Goal: Task Accomplishment & Management: Use online tool/utility

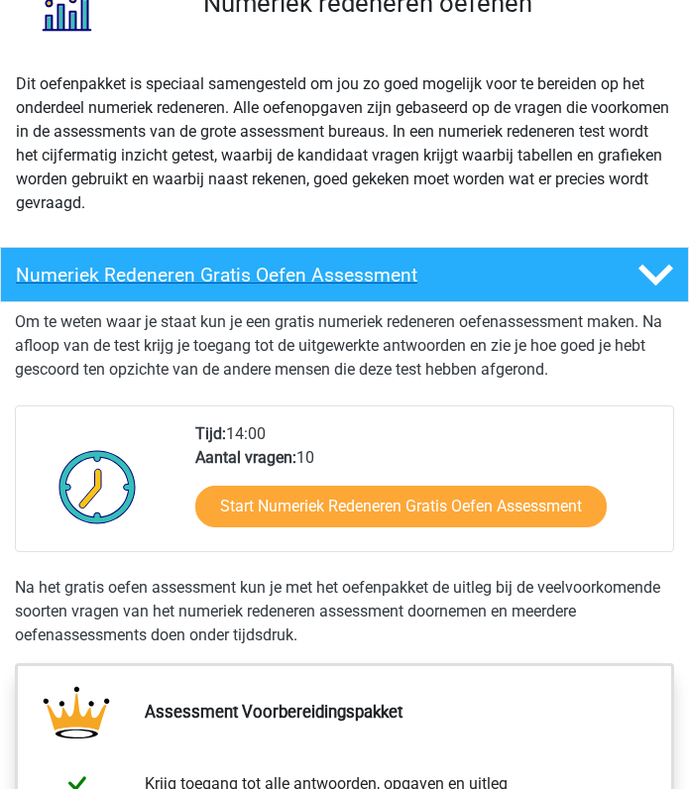
scroll to position [181, 0]
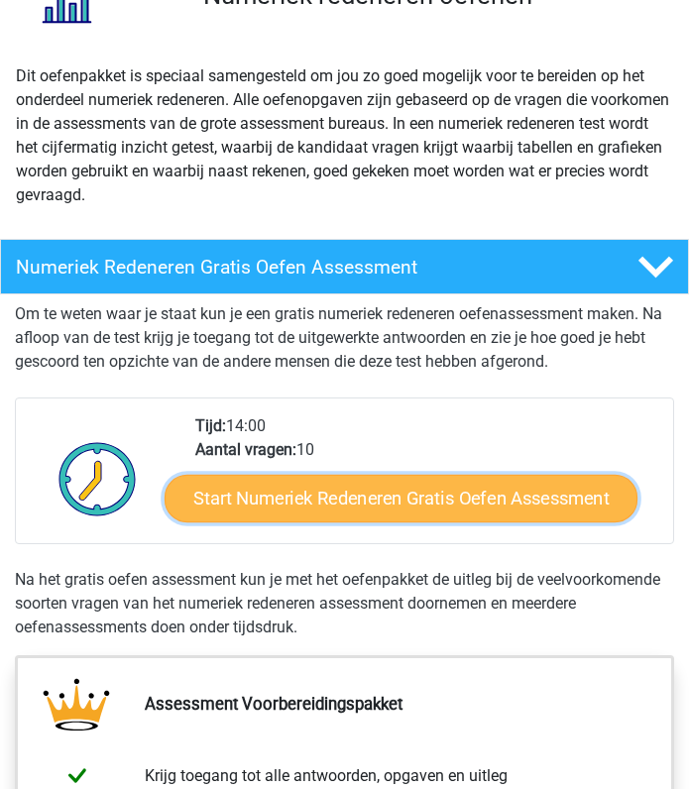
click at [351, 483] on link "Start Numeriek Redeneren Gratis Oefen Assessment" at bounding box center [400, 499] width 473 height 48
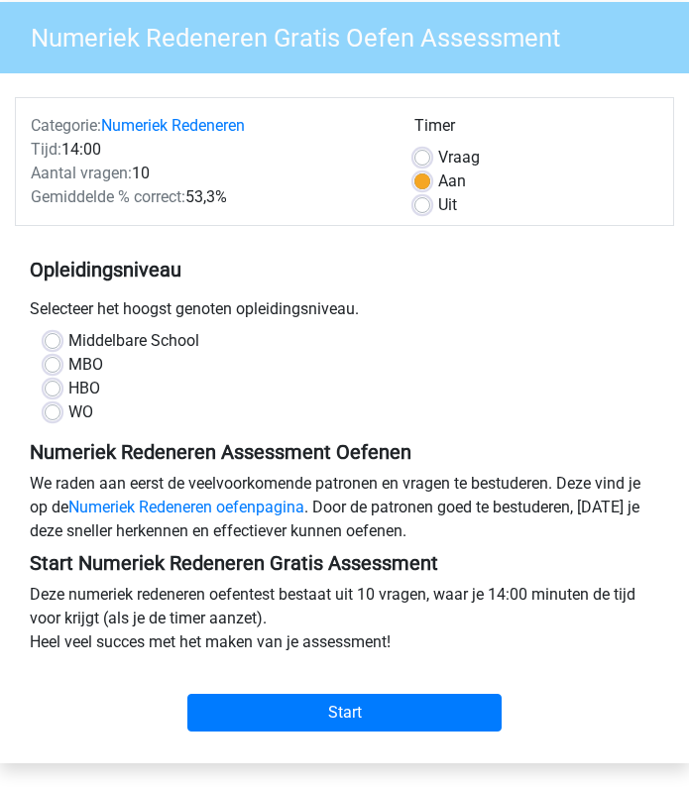
scroll to position [154, 0]
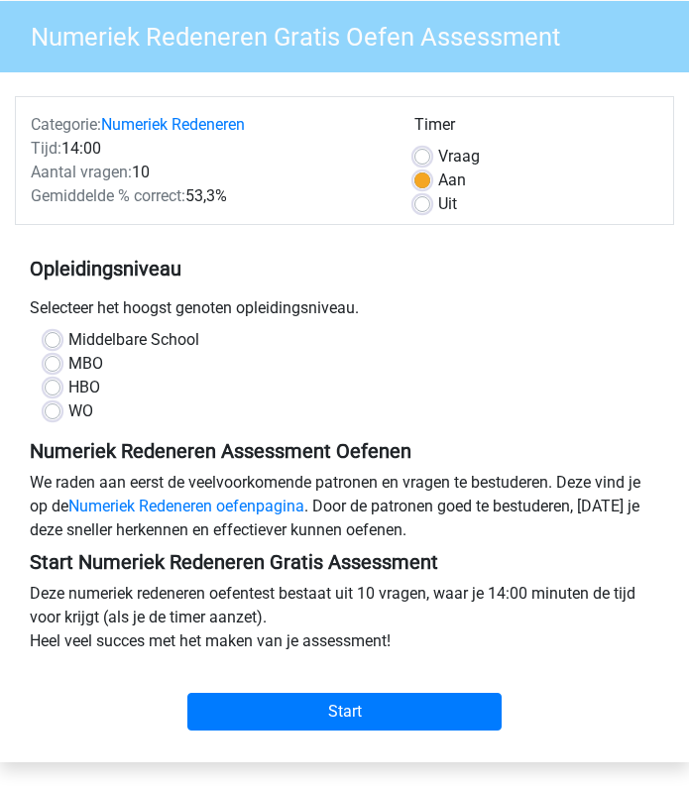
click at [78, 391] on label "HBO" at bounding box center [84, 388] width 32 height 24
click at [60, 391] on input "HBO" at bounding box center [53, 386] width 16 height 20
radio input "true"
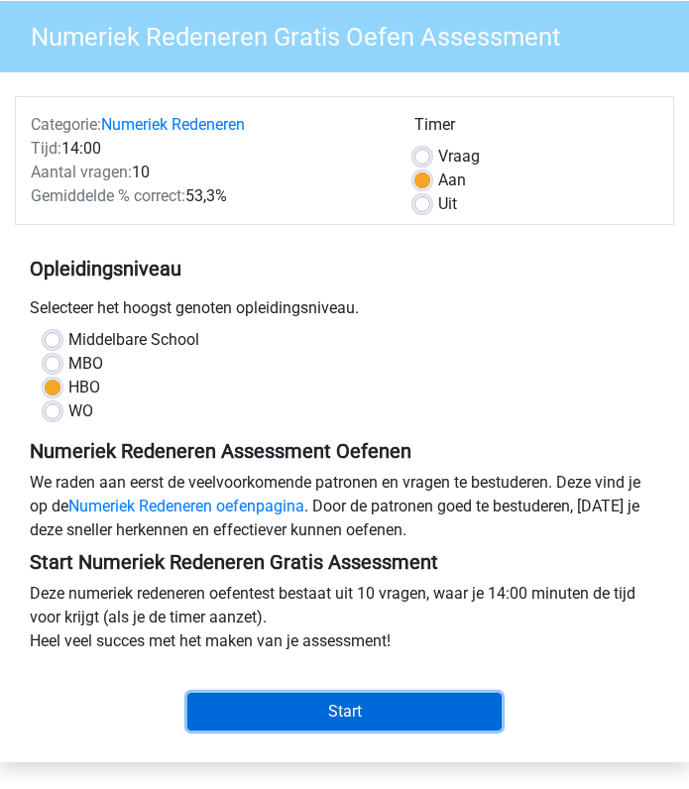
click at [294, 704] on input "Start" at bounding box center [344, 712] width 315 height 38
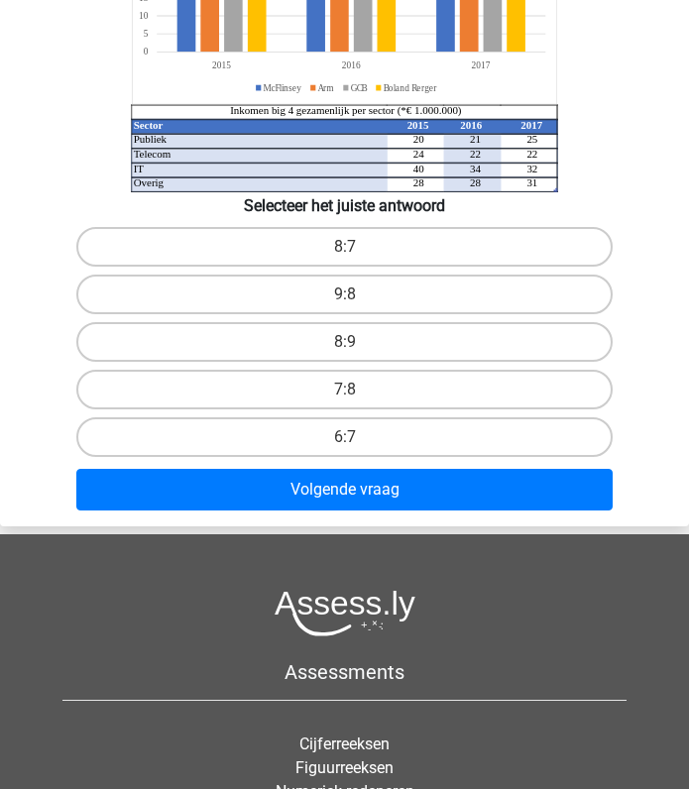
scroll to position [108, 0]
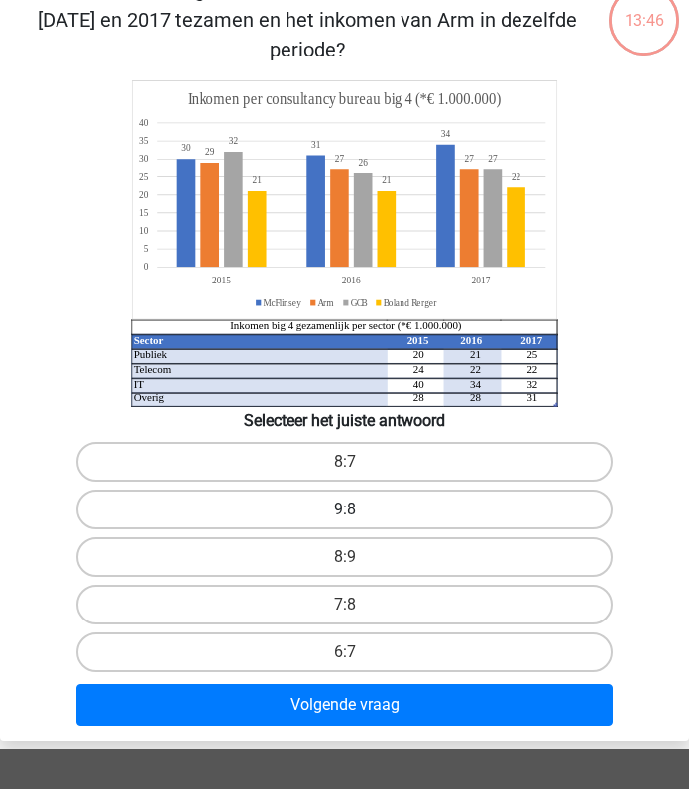
click at [418, 490] on label "9:8" at bounding box center [344, 510] width 537 height 40
click at [358, 509] on input "9:8" at bounding box center [351, 515] width 13 height 13
radio input "true"
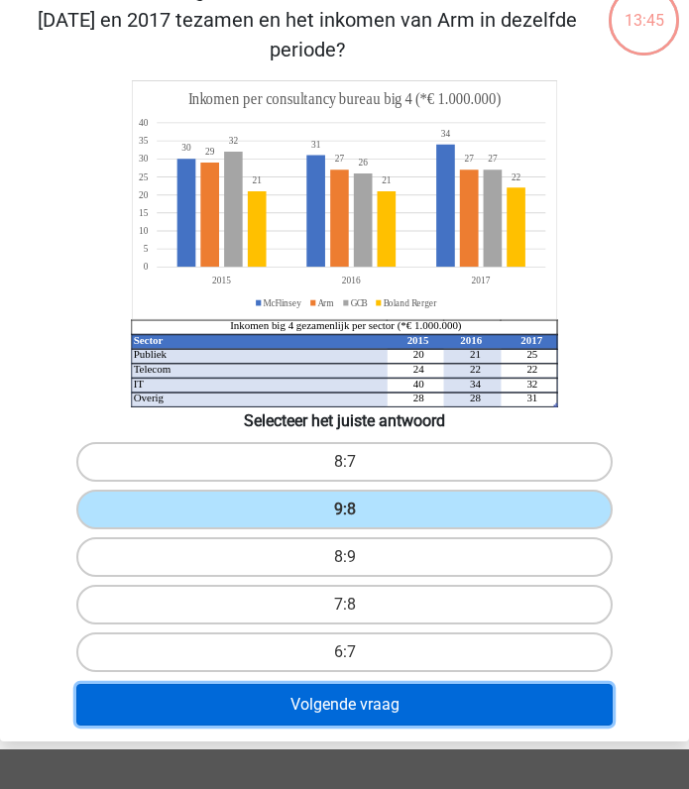
click at [348, 684] on button "Volgende vraag" at bounding box center [344, 705] width 537 height 42
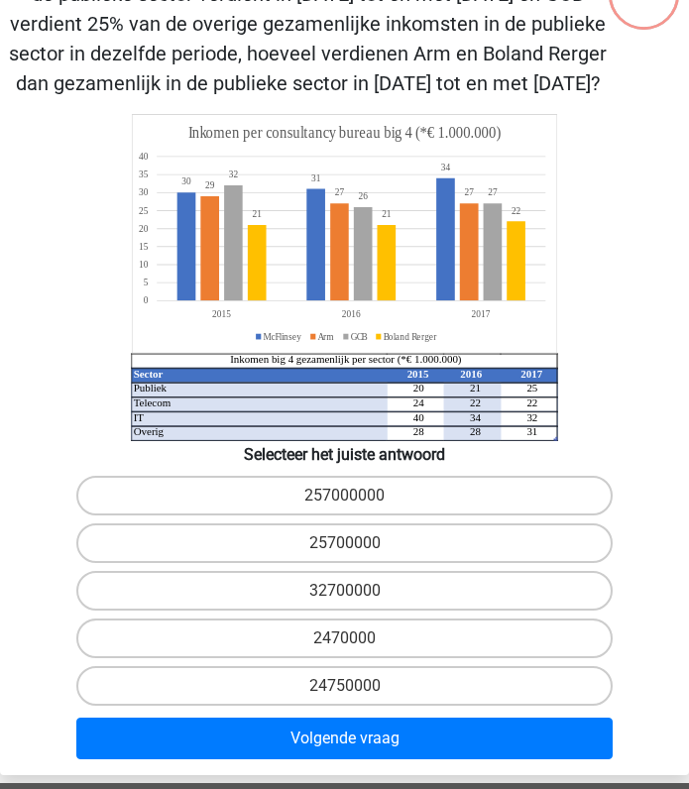
scroll to position [44, 0]
